Goal: Information Seeking & Learning: Learn about a topic

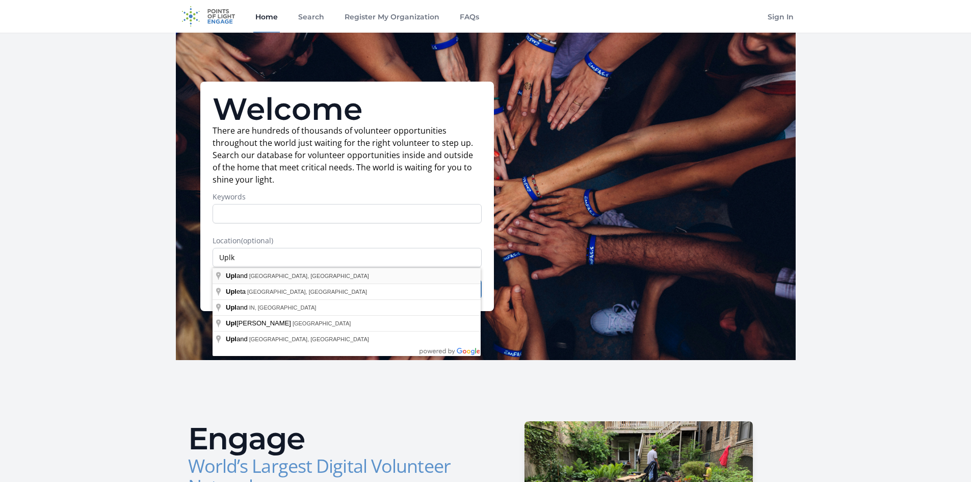
type input "[GEOGRAPHIC_DATA], [GEOGRAPHIC_DATA], [GEOGRAPHIC_DATA]"
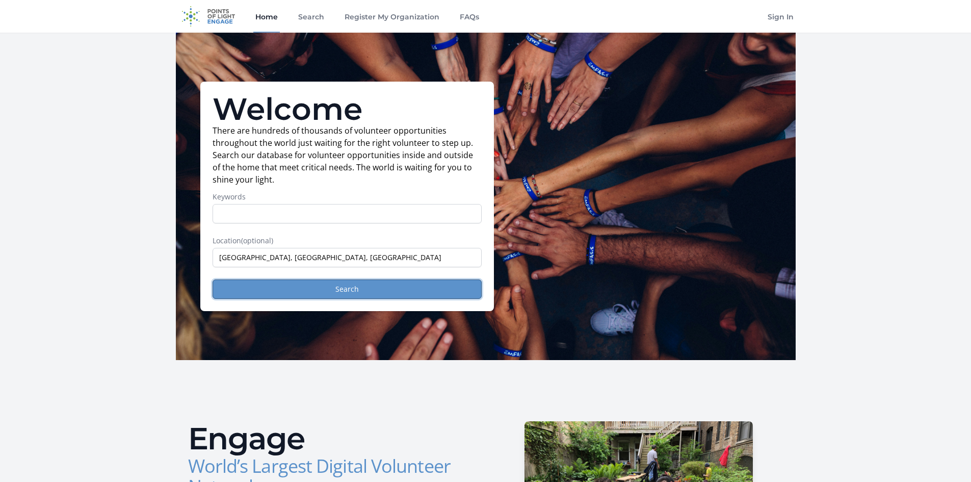
click at [303, 293] on button "Search" at bounding box center [347, 288] width 269 height 19
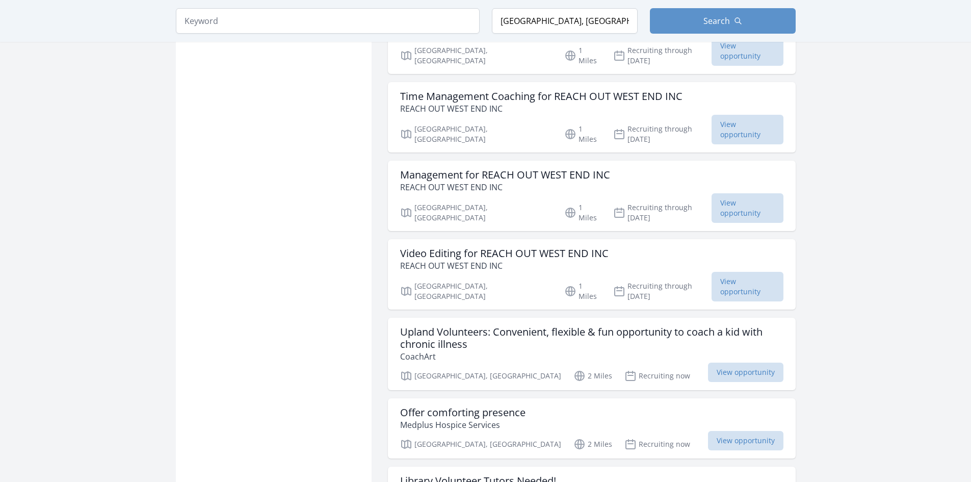
scroll to position [897, 0]
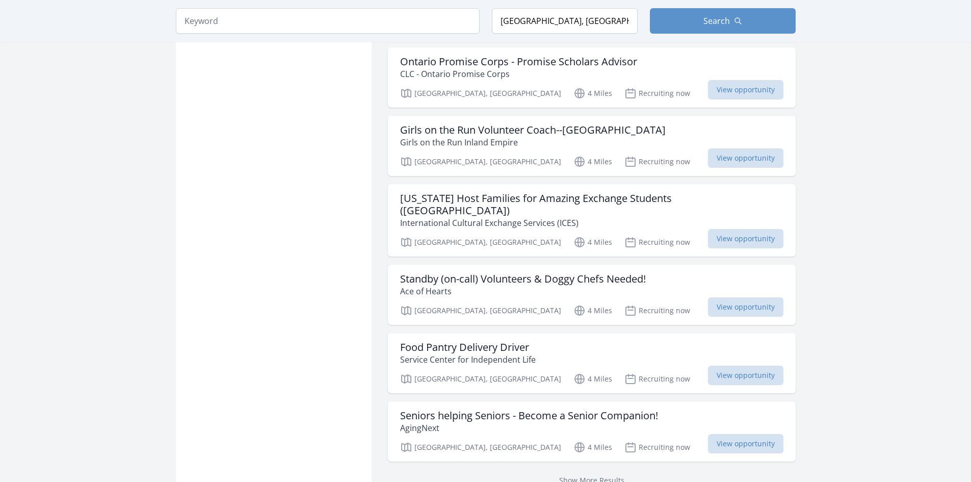
scroll to position [2610, 0]
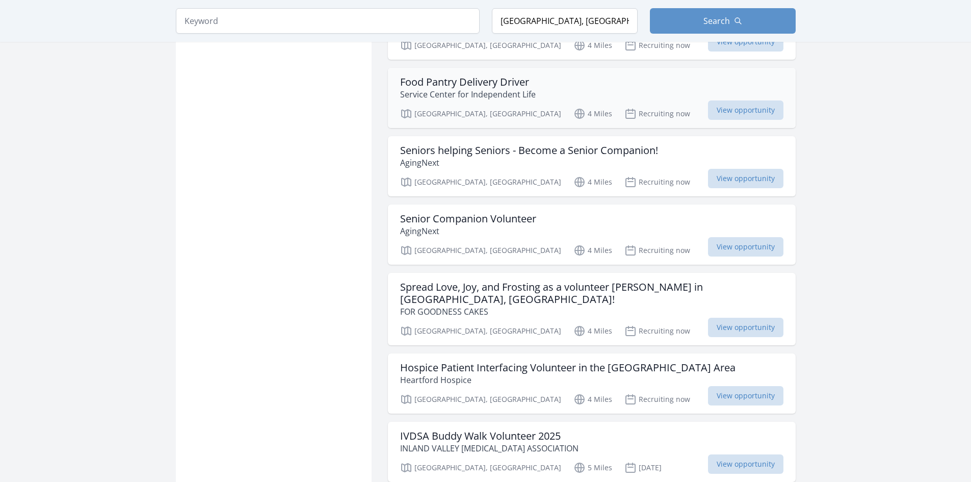
scroll to position [2896, 0]
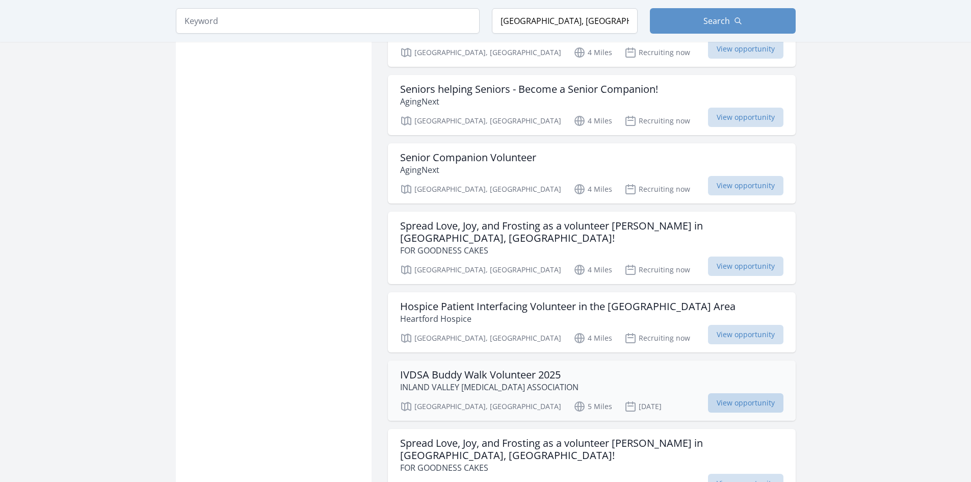
click at [747, 393] on span "View opportunity" at bounding box center [745, 402] width 75 height 19
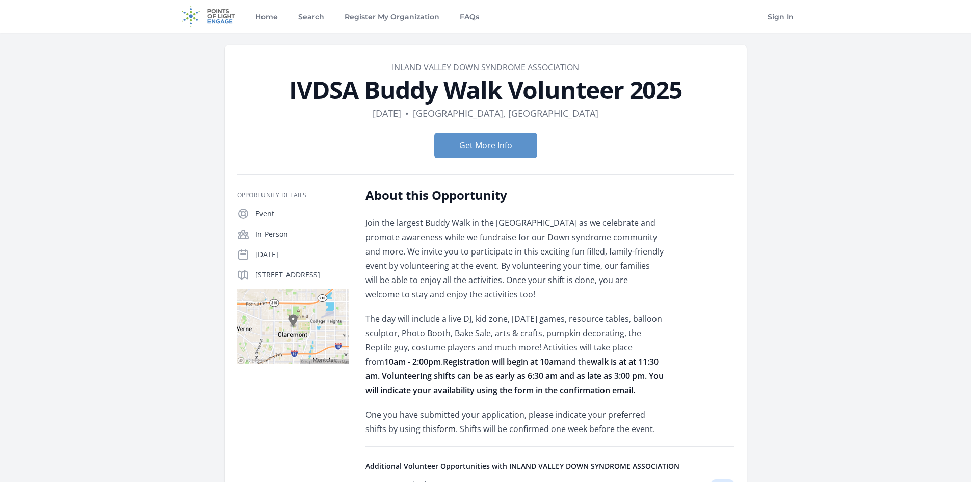
drag, startPoint x: 254, startPoint y: 81, endPoint x: 706, endPoint y: 84, distance: 452.2
click at [706, 84] on h1 "IVDSA Buddy Walk Volunteer 2025" at bounding box center [486, 89] width 498 height 24
drag, startPoint x: 642, startPoint y: 86, endPoint x: 294, endPoint y: 107, distance: 348.8
click at [304, 109] on dl "Duration Oct 26th • Location Claremont, CA" at bounding box center [486, 113] width 498 height 14
drag, startPoint x: 278, startPoint y: 83, endPoint x: 500, endPoint y: 82, distance: 221.8
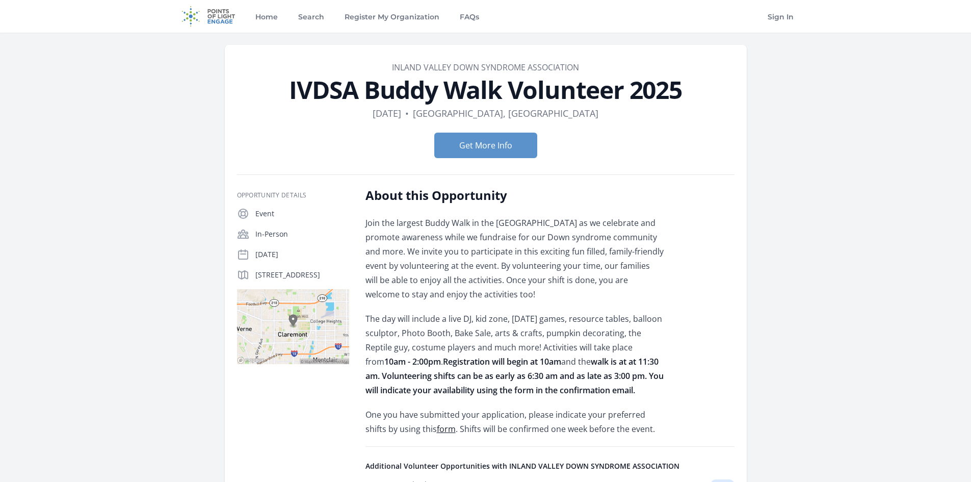
click at [500, 82] on h1 "IVDSA Buddy Walk Volunteer 2025" at bounding box center [486, 89] width 498 height 24
copy h1 "IVDSA Buddy Walk"
